Goal: Information Seeking & Learning: Learn about a topic

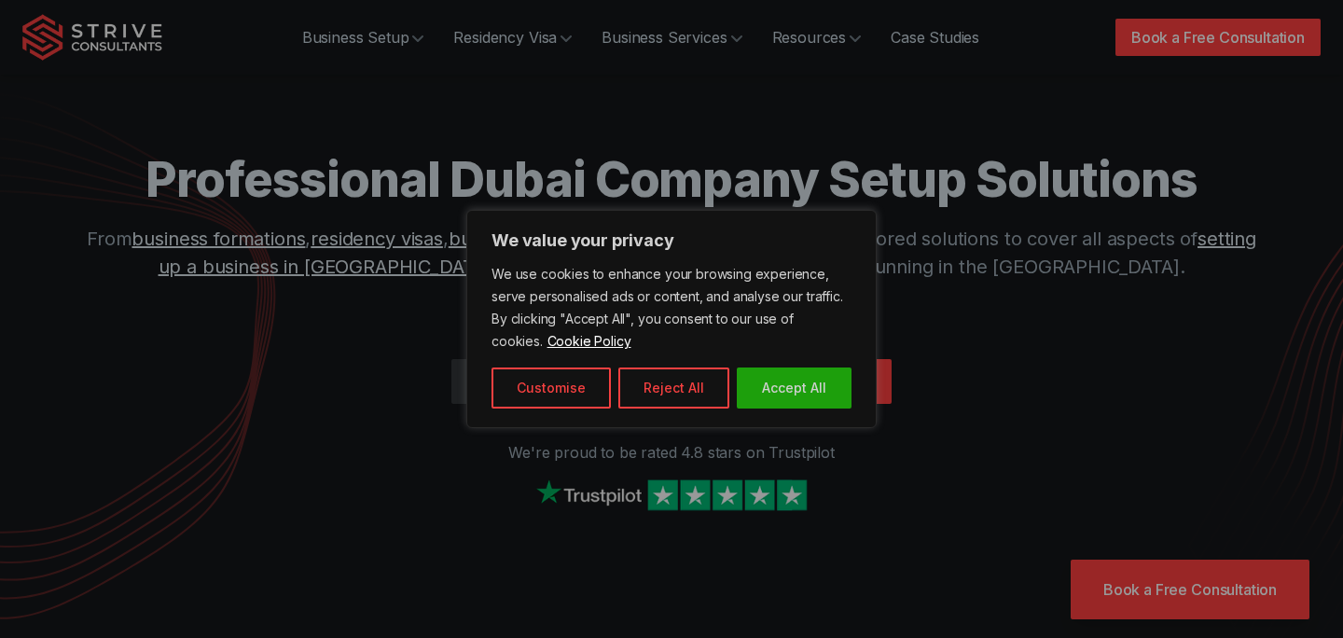
click at [765, 361] on div "We use cookies to enhance your browsing experience, serve personalised ads or c…" at bounding box center [672, 336] width 360 height 146
click at [765, 367] on div "We use cookies to enhance your browsing experience, serve personalised ads or c…" at bounding box center [672, 336] width 360 height 146
click at [772, 395] on button "Accept All" at bounding box center [794, 387] width 115 height 41
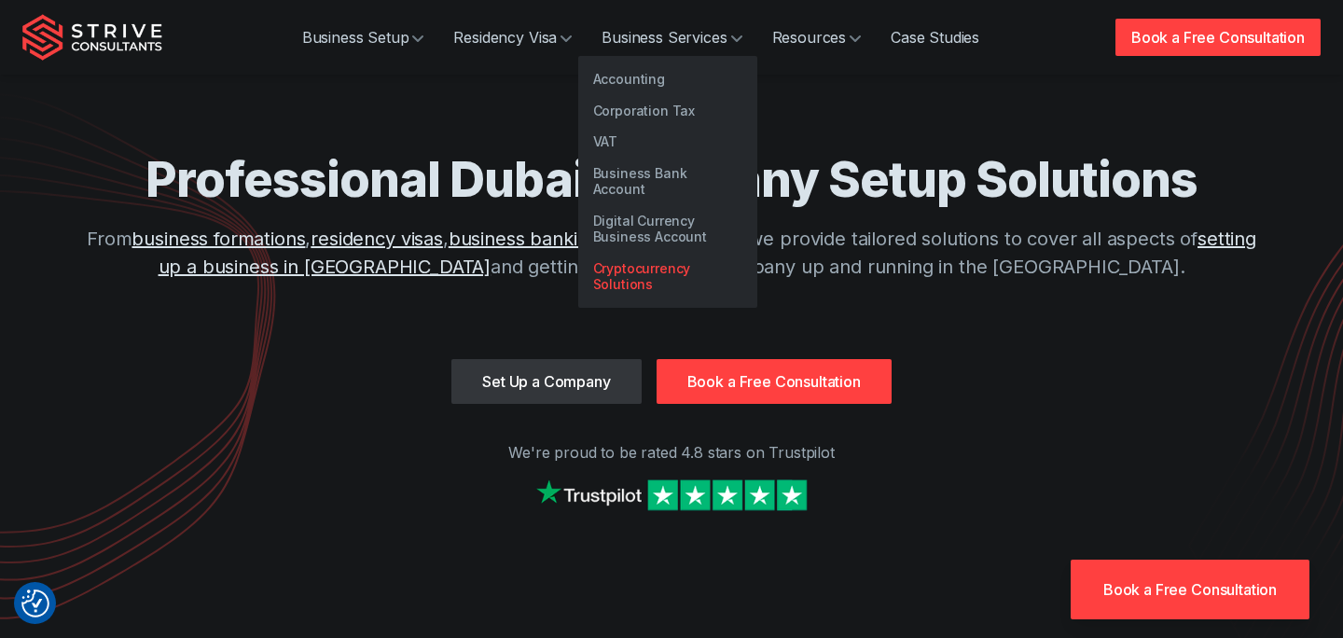
click at [642, 264] on link "Cryptocurrency Solutions" at bounding box center [667, 277] width 179 height 48
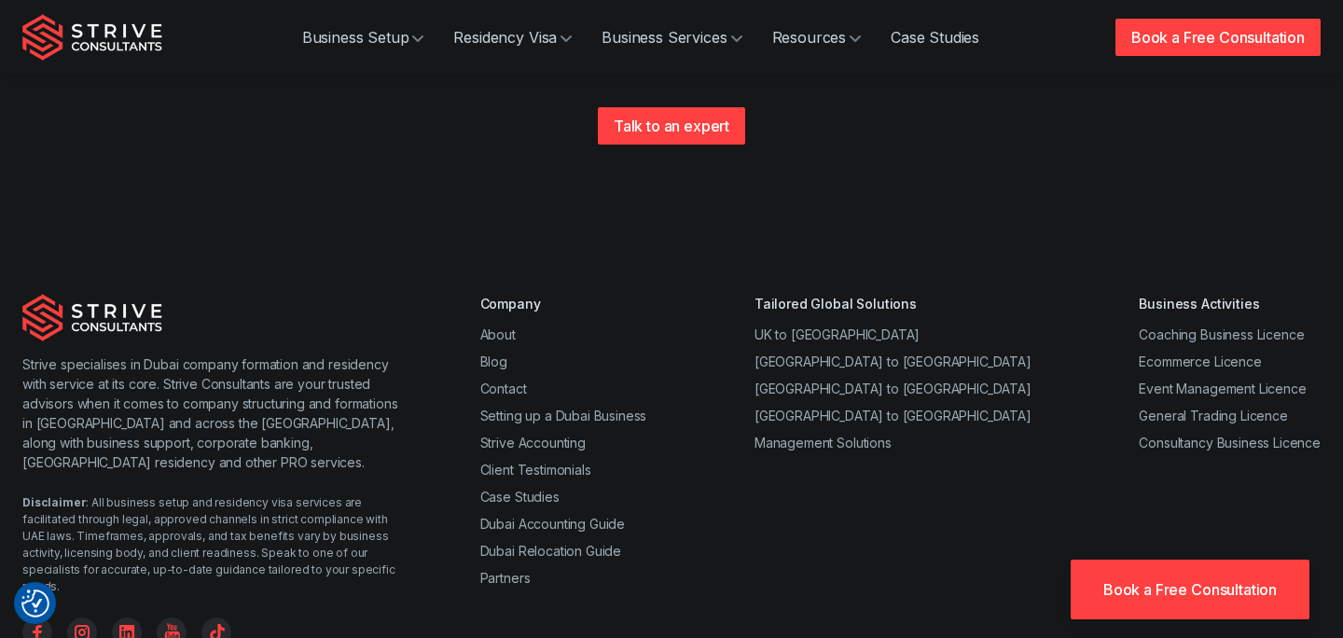
scroll to position [2595, 0]
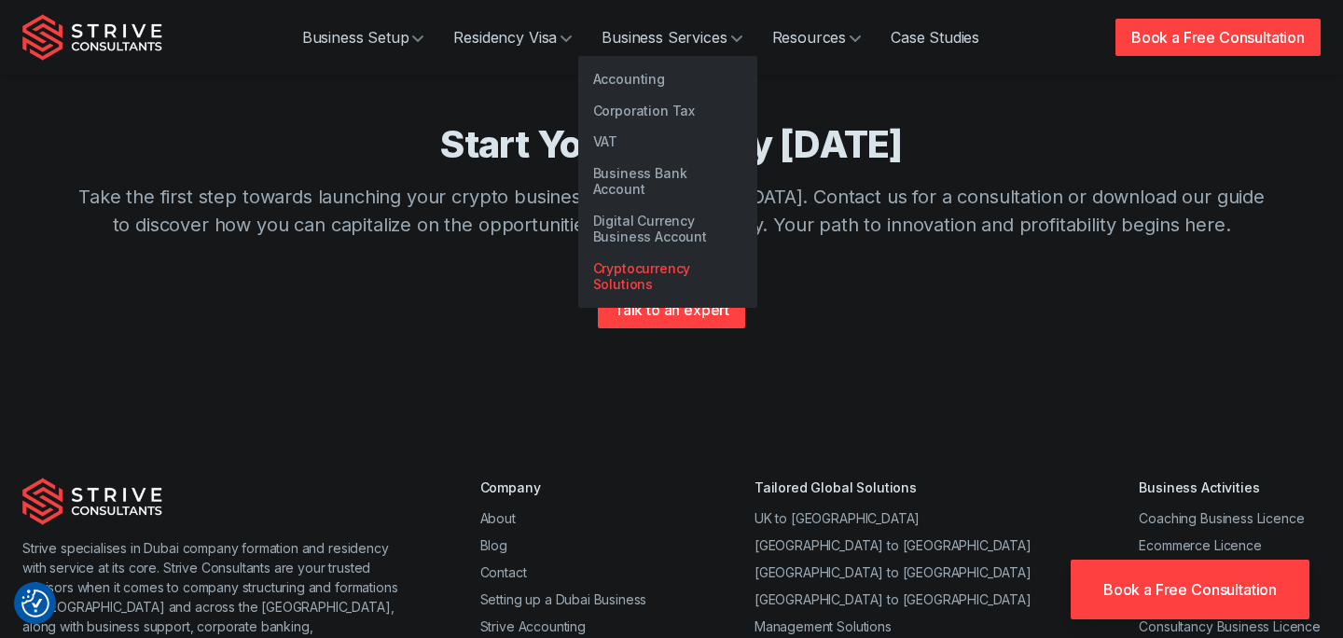
click at [634, 269] on link "Cryptocurrency Solutions" at bounding box center [667, 277] width 179 height 48
